Goal: Navigation & Orientation: Find specific page/section

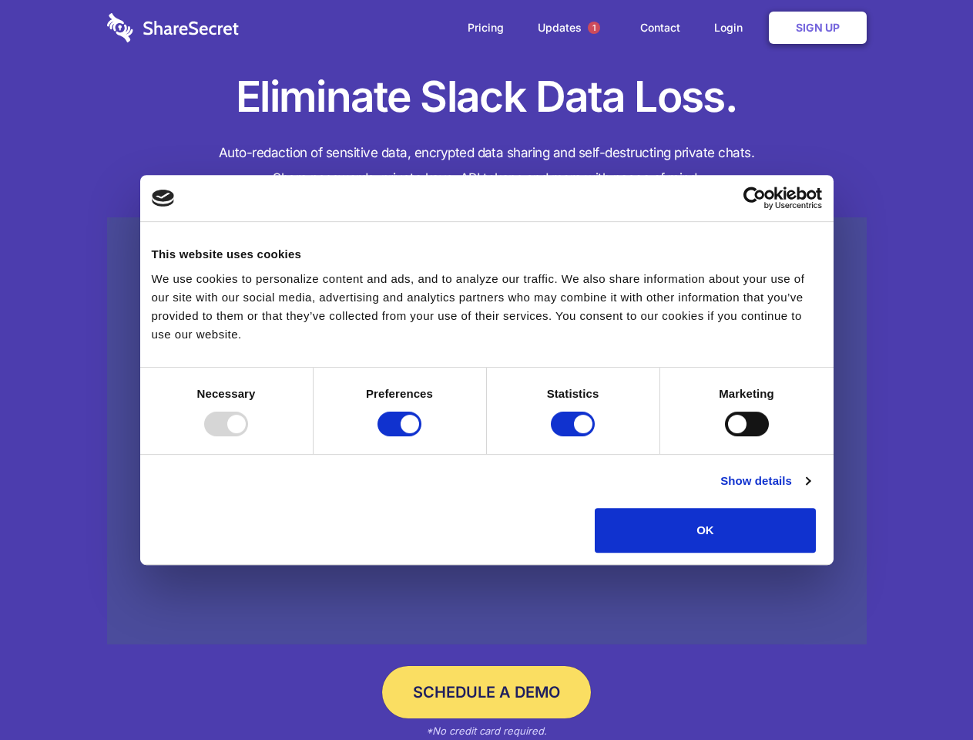
click at [248, 436] on div at bounding box center [226, 424] width 44 height 25
click at [422, 436] on input "Preferences" at bounding box center [400, 424] width 44 height 25
checkbox input "false"
click at [575, 436] on input "Statistics" at bounding box center [573, 424] width 44 height 25
checkbox input "false"
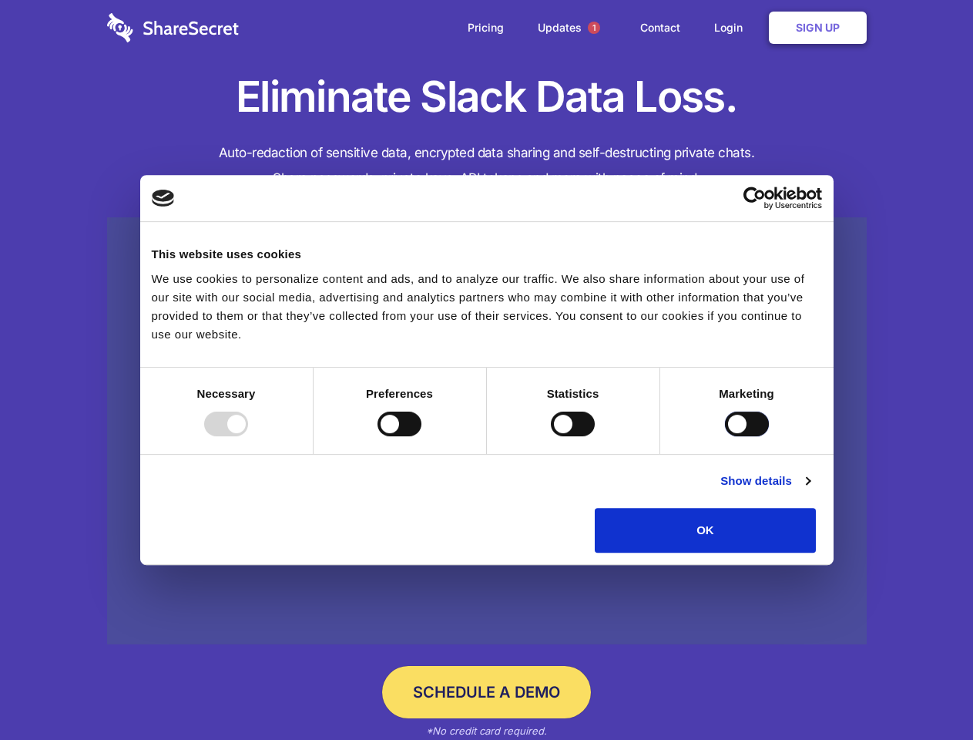
click at [725, 436] on input "Marketing" at bounding box center [747, 424] width 44 height 25
checkbox input "true"
click at [810, 490] on link "Show details" at bounding box center [765, 481] width 89 height 18
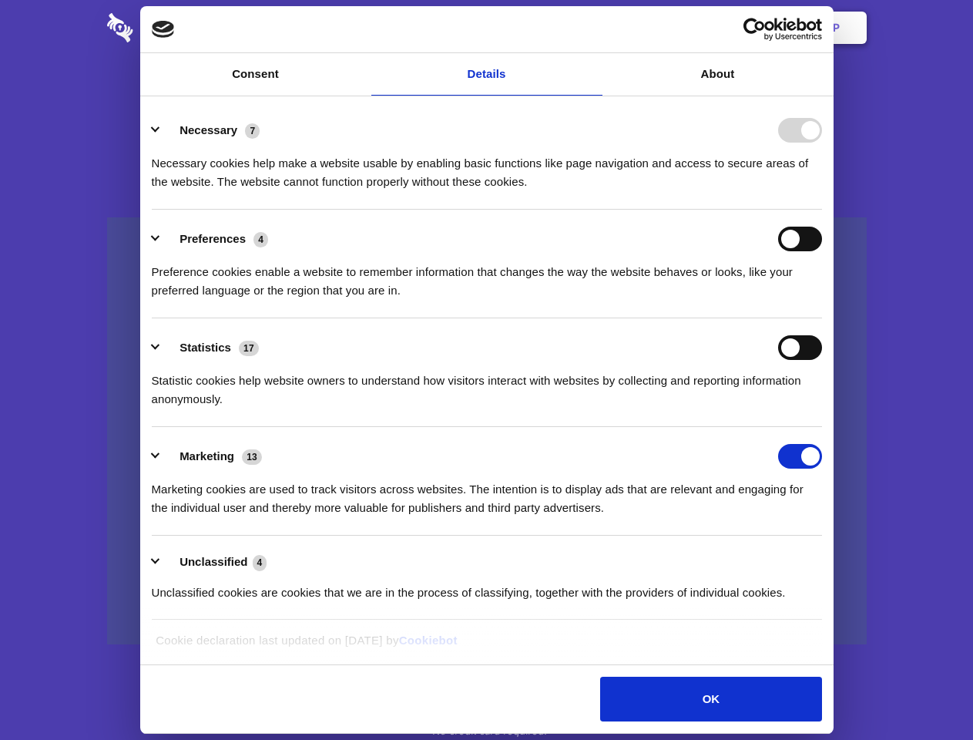
click at [822, 210] on li "Necessary 7 Necessary cookies help make a website usable by enabling basic func…" at bounding box center [487, 155] width 671 height 109
click at [593, 28] on span "1" at bounding box center [594, 28] width 12 height 12
